Goal: Transaction & Acquisition: Subscribe to service/newsletter

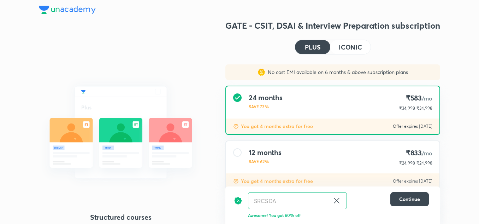
click at [354, 44] on h4 "ICONIC" at bounding box center [350, 47] width 23 height 6
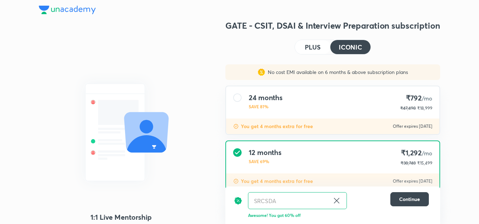
click at [312, 44] on h4 "PLUS" at bounding box center [313, 47] width 16 height 6
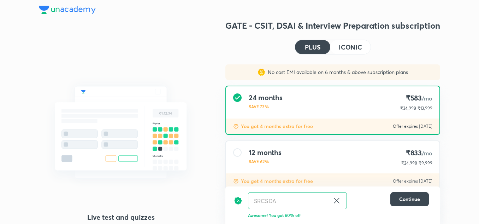
click at [337, 202] on icon at bounding box center [336, 200] width 8 height 8
click at [315, 199] on input "text" at bounding box center [297, 200] width 98 height 17
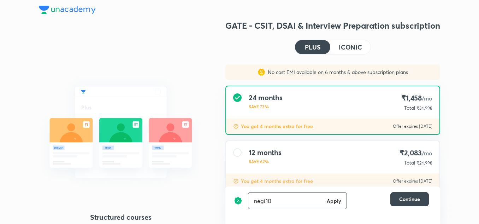
type input "negi10"
click at [335, 201] on h6 "Apply" at bounding box center [334, 200] width 14 height 7
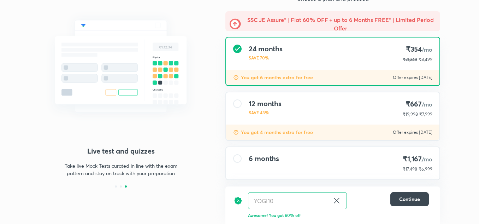
scroll to position [59, 0]
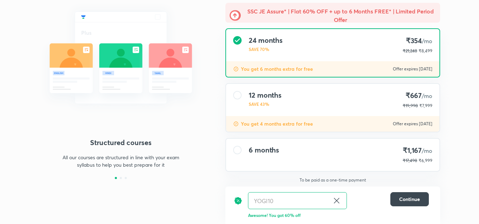
click at [237, 97] on div at bounding box center [237, 95] width 8 height 8
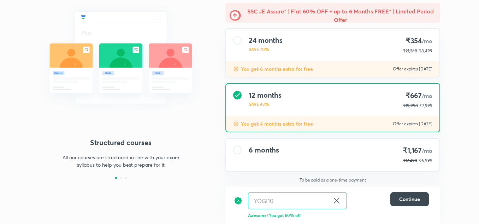
click at [239, 152] on div at bounding box center [237, 150] width 8 height 8
